Goal: Task Accomplishment & Management: Use online tool/utility

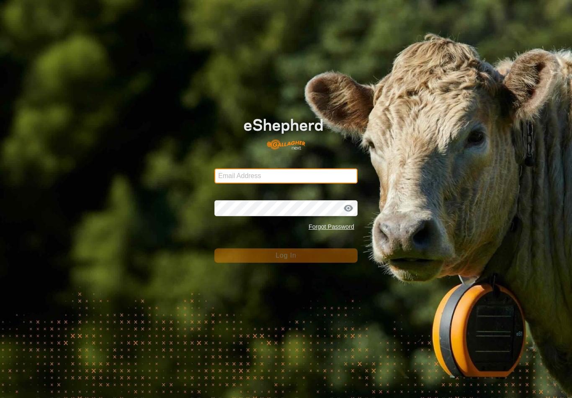
click at [327, 169] on input "Email Address" at bounding box center [285, 175] width 143 height 15
type input "Kmfarm@bigpond.com"
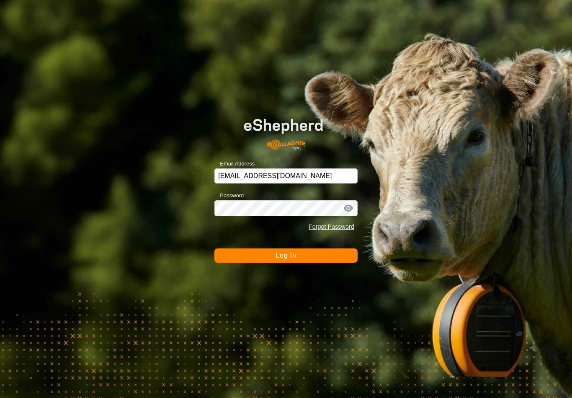
click at [302, 253] on button "Log In" at bounding box center [285, 255] width 143 height 14
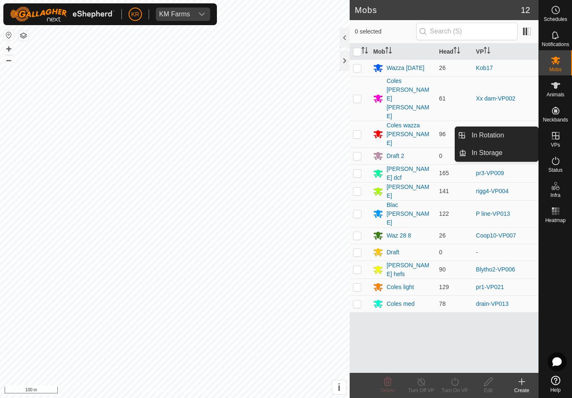
click at [508, 132] on link "In Rotation" at bounding box center [503, 135] width 72 height 17
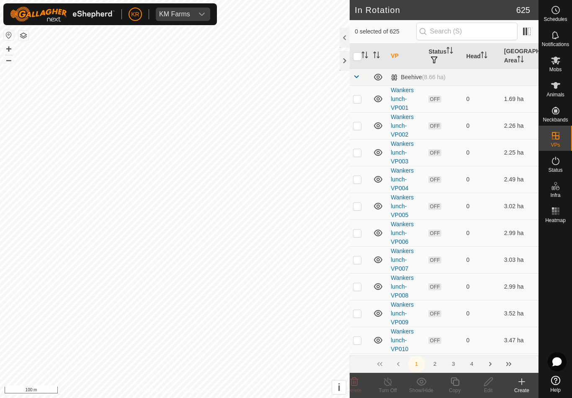
click at [520, 382] on icon at bounding box center [522, 382] width 6 height 0
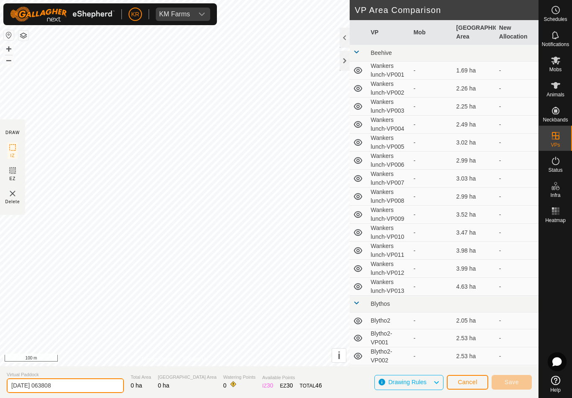
click at [76, 387] on input "2025-08-25 063808" at bounding box center [65, 385] width 117 height 15
type input "2"
type input "C"
type input "Xxold car"
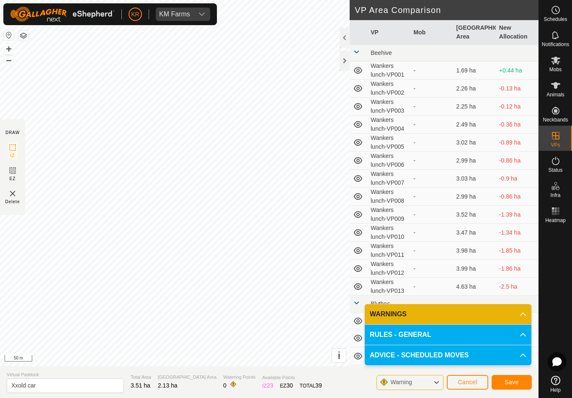
click at [512, 376] on button "Save" at bounding box center [512, 382] width 40 height 15
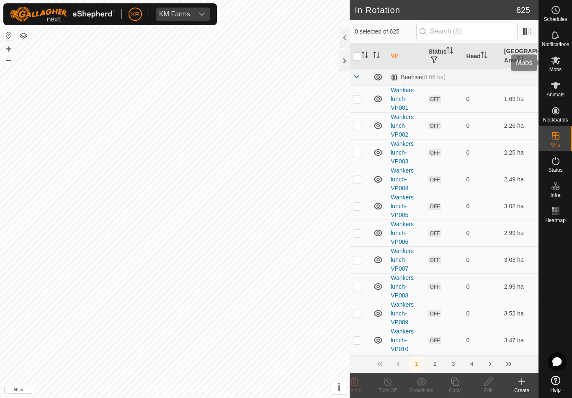
click at [562, 67] on div "Mobs" at bounding box center [555, 62] width 33 height 25
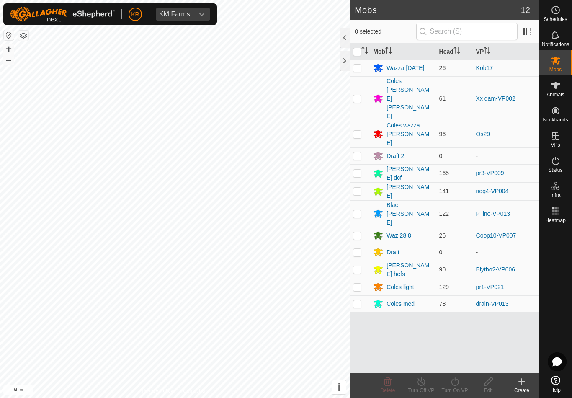
click at [361, 68] on p-checkbox at bounding box center [357, 67] width 8 height 7
checkbox input "true"
click at [458, 385] on icon at bounding box center [455, 381] width 10 height 10
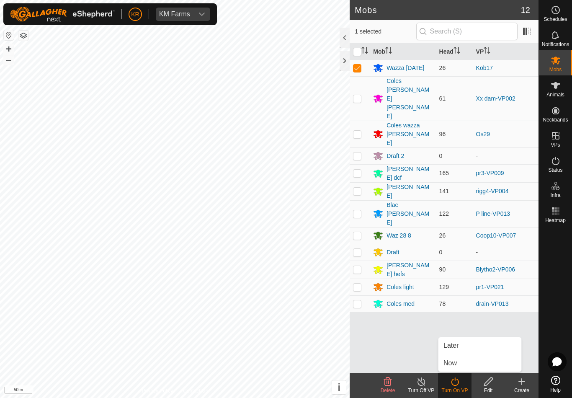
click at [453, 357] on link "Now" at bounding box center [479, 363] width 83 height 17
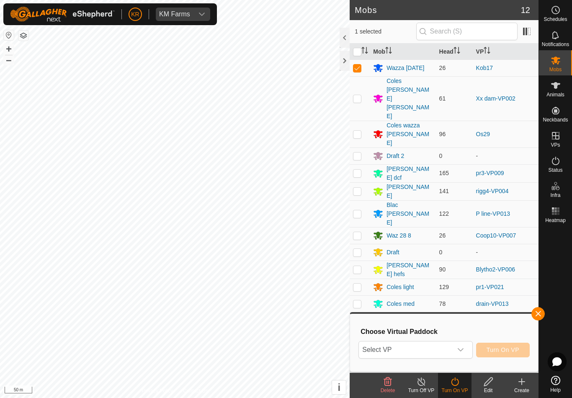
click at [430, 356] on span "Select VP" at bounding box center [405, 349] width 93 height 17
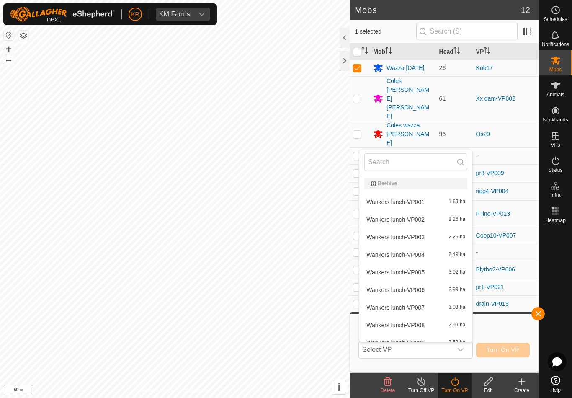
click at [411, 350] on span "Select VP" at bounding box center [405, 349] width 93 height 17
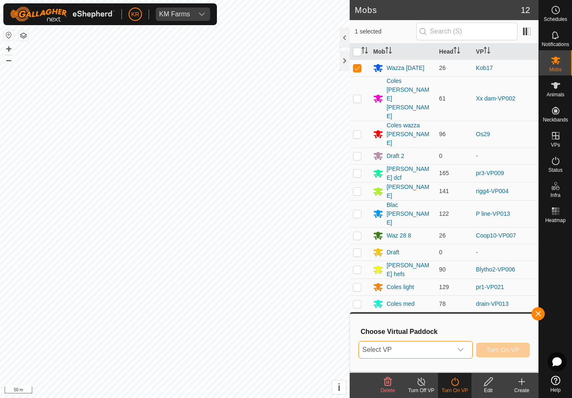
click at [413, 349] on span "Select VP" at bounding box center [405, 349] width 93 height 17
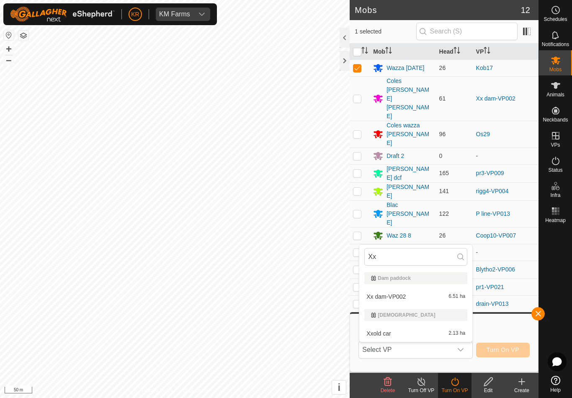
type input "Xx"
click at [410, 334] on div "Xxold car 2.13 ha" at bounding box center [415, 333] width 103 height 10
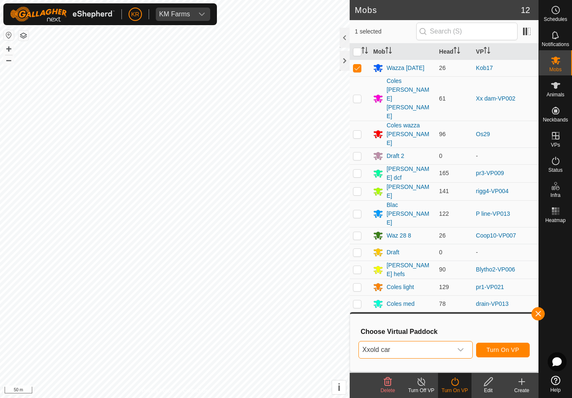
click at [495, 353] on span "Turn On VP" at bounding box center [503, 349] width 33 height 7
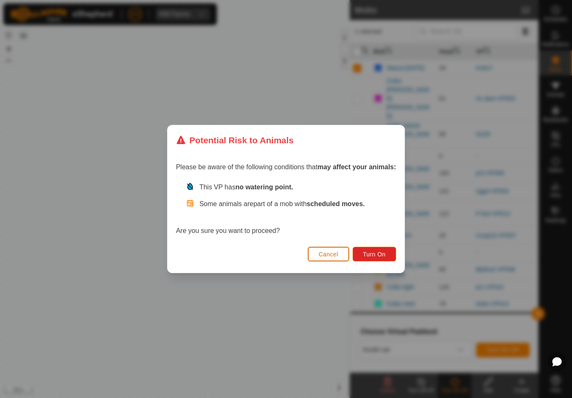
click at [382, 257] on span "Turn On" at bounding box center [374, 254] width 23 height 7
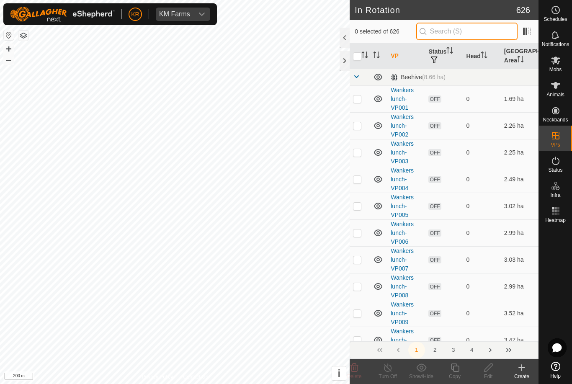
click at [497, 32] on input "text" at bounding box center [466, 32] width 101 height 18
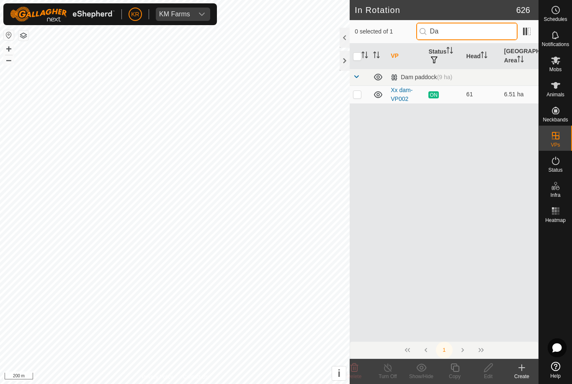
type input "Da"
click at [363, 95] on td at bounding box center [360, 94] width 20 height 18
checkbox input "true"
click at [464, 368] on copy-svg-icon at bounding box center [455, 368] width 34 height 10
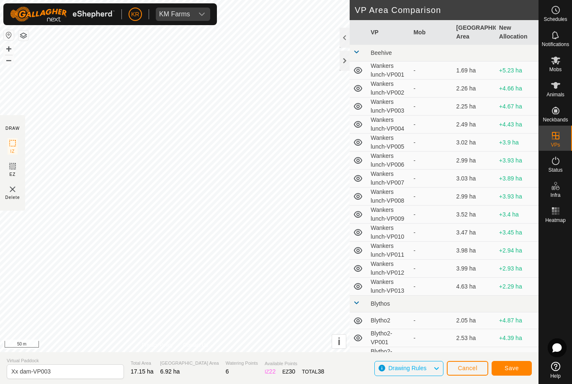
click at [511, 364] on button "Save" at bounding box center [512, 368] width 40 height 15
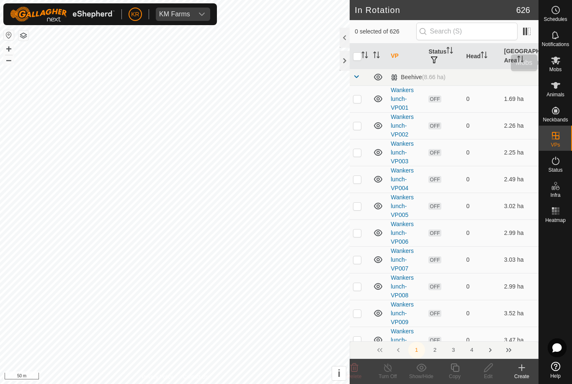
click at [565, 62] on div "Mobs" at bounding box center [555, 62] width 33 height 25
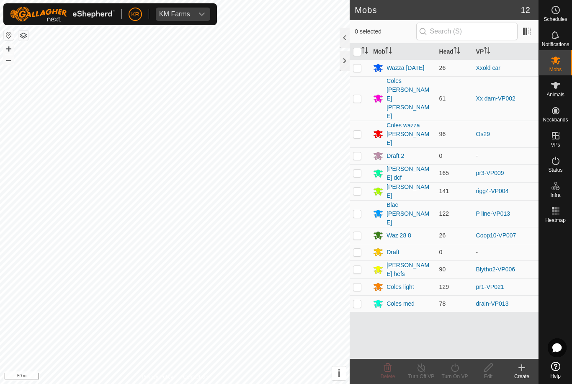
click at [358, 95] on p-checkbox at bounding box center [357, 98] width 8 height 7
checkbox input "true"
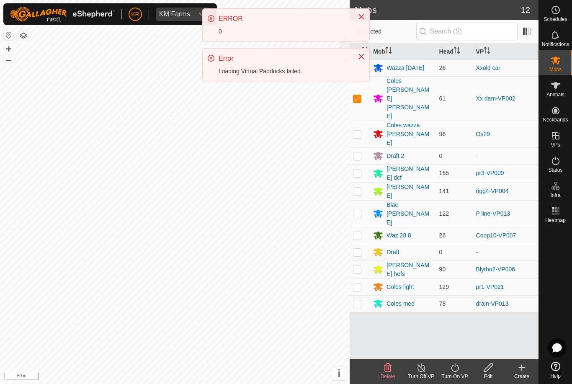
click at [459, 370] on icon at bounding box center [455, 368] width 10 height 10
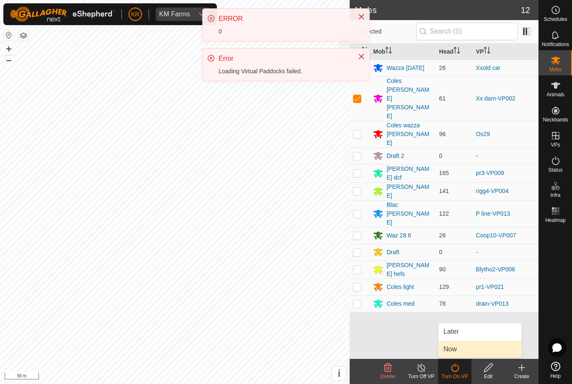
click at [456, 346] on span "Now" at bounding box center [449, 349] width 13 height 10
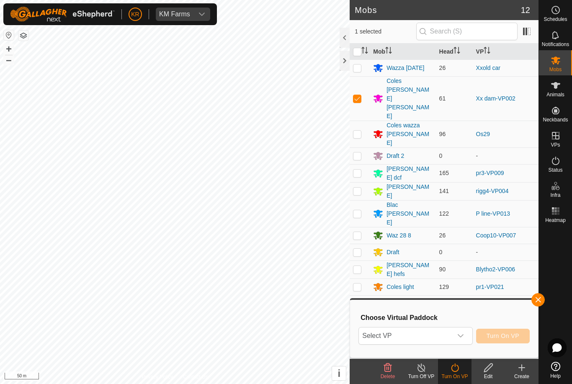
click at [426, 333] on span "Select VP" at bounding box center [405, 335] width 93 height 17
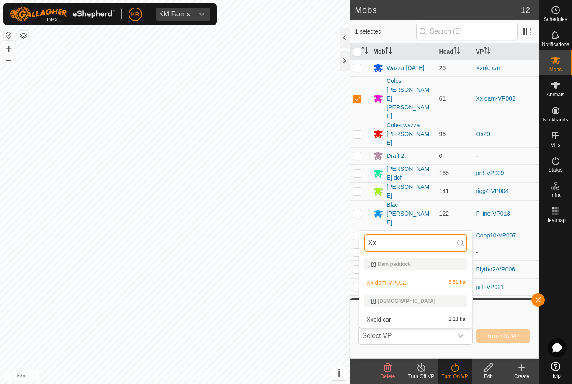
click at [395, 246] on input "Xx" at bounding box center [415, 243] width 103 height 18
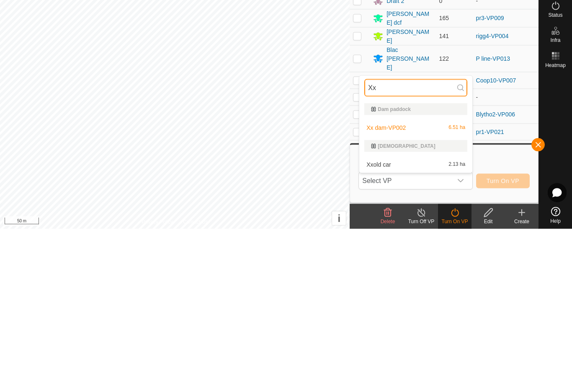
type input "X"
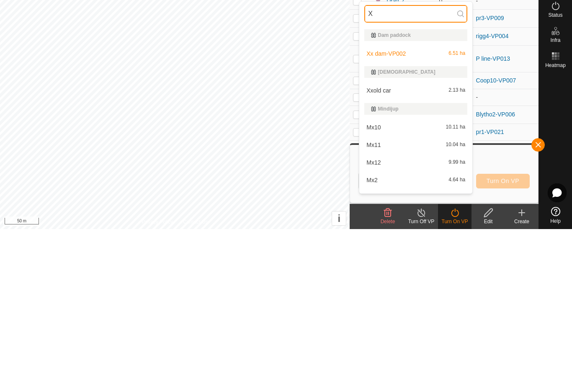
type input "Xx"
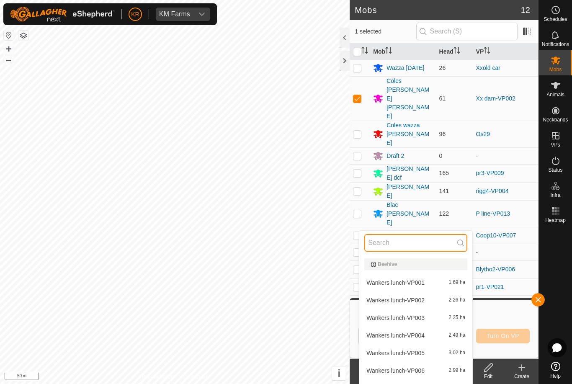
click at [393, 242] on input "text" at bounding box center [415, 243] width 103 height 18
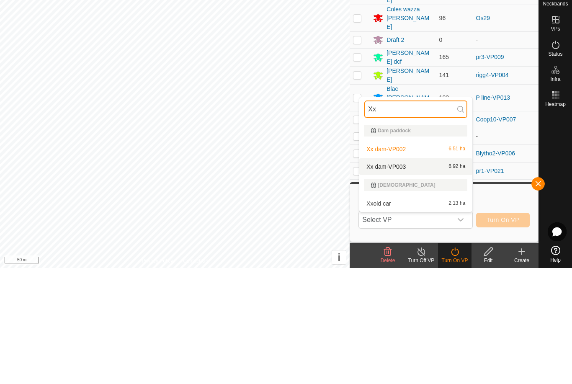
type input "Xx"
click at [401, 280] on span "Xx dam-VP003" at bounding box center [385, 283] width 39 height 6
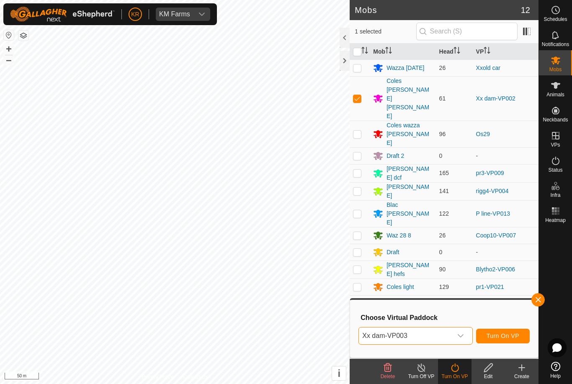
click at [508, 337] on span "Turn On VP" at bounding box center [503, 336] width 33 height 7
